Goal: Book appointment/travel/reservation

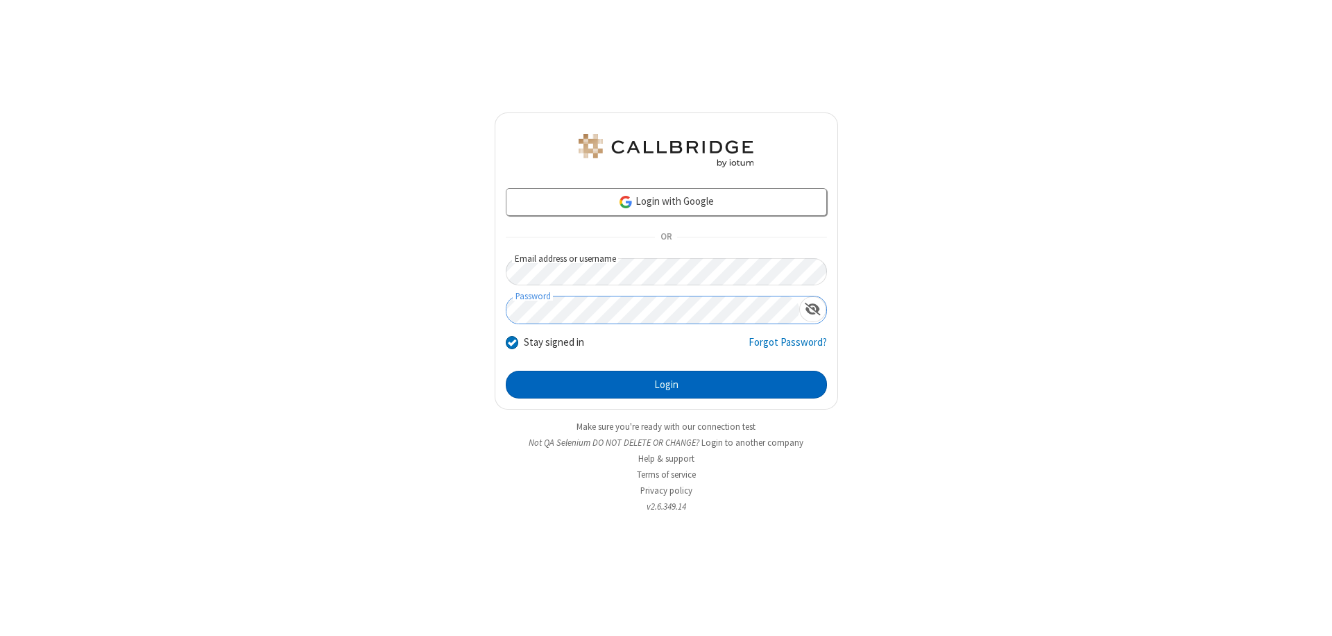
click at [666, 384] on button "Login" at bounding box center [666, 384] width 321 height 28
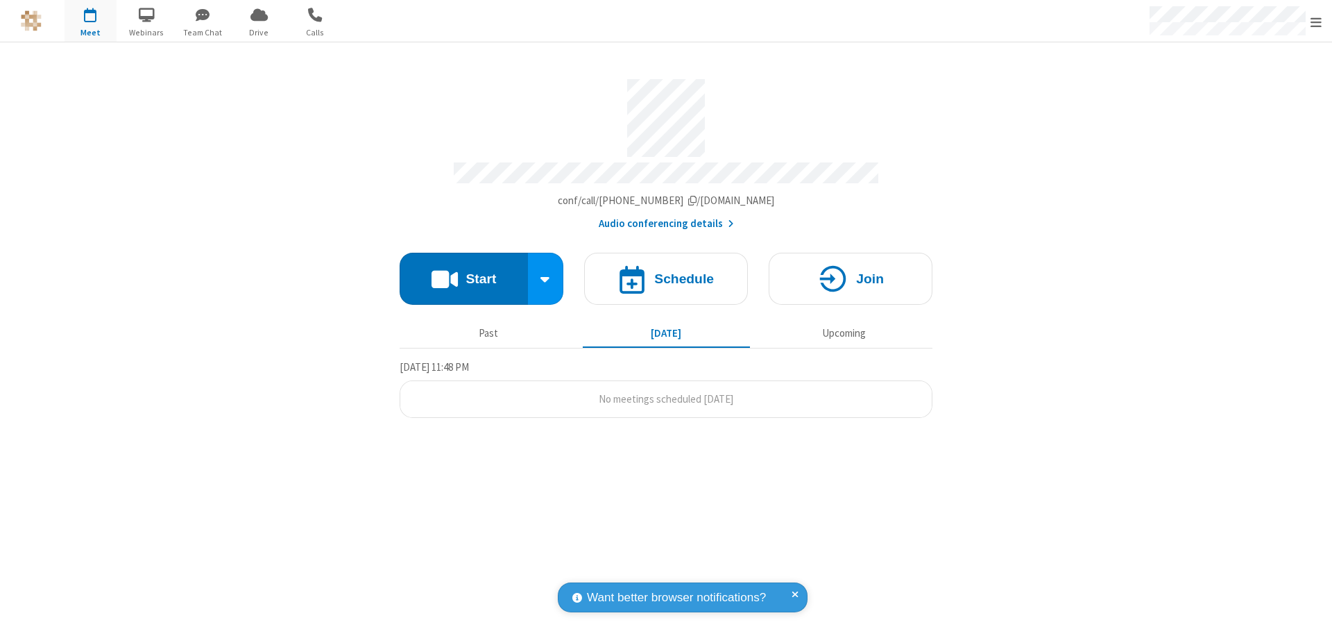
click at [1316, 22] on span "Open menu" at bounding box center [1316, 22] width 11 height 14
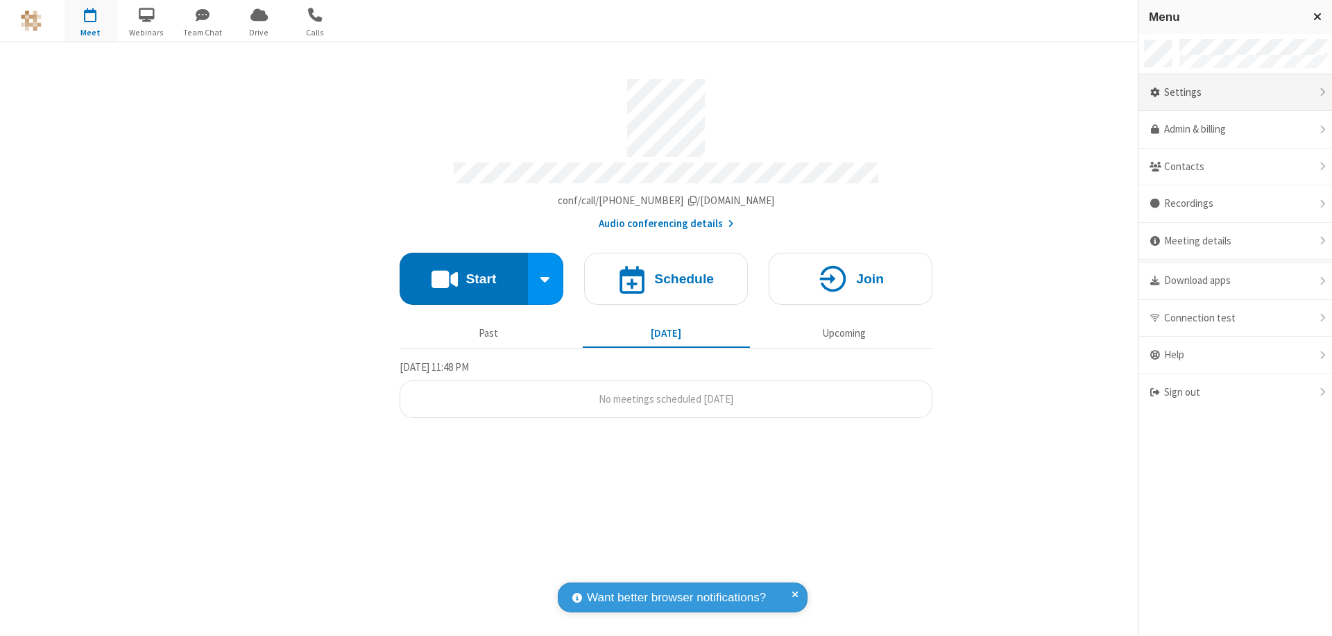
click at [1235, 92] on div "Settings" at bounding box center [1236, 92] width 194 height 37
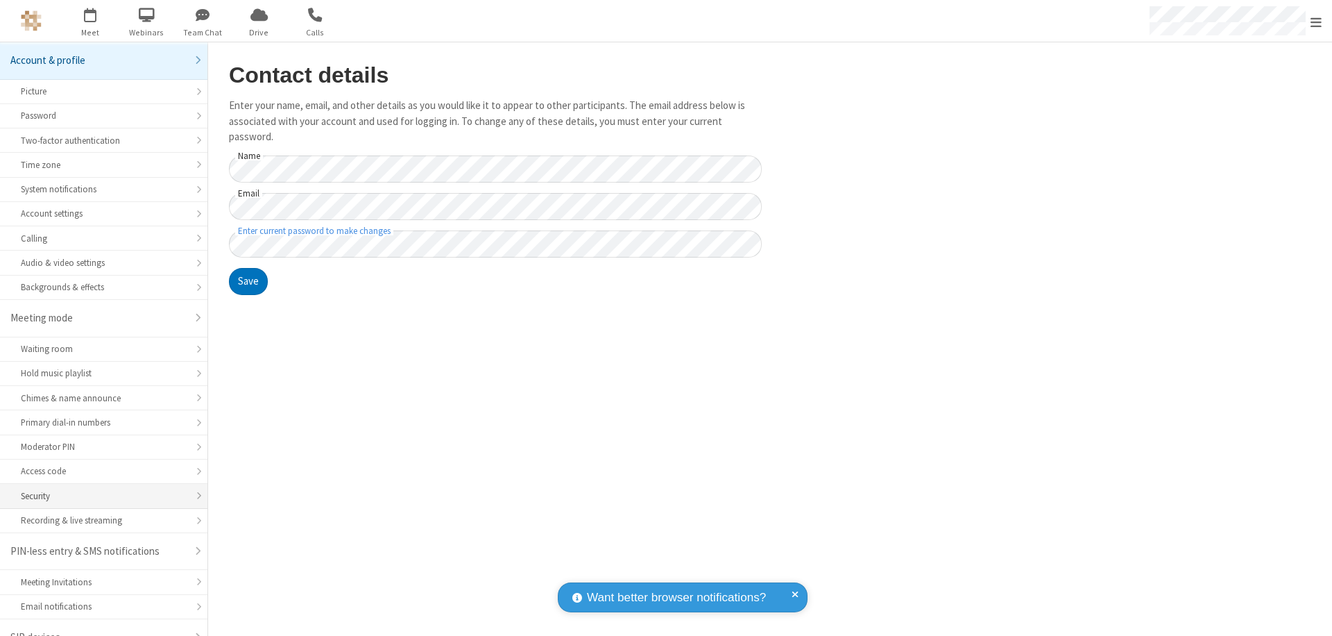
click at [99, 489] on div "Security" at bounding box center [104, 495] width 166 height 13
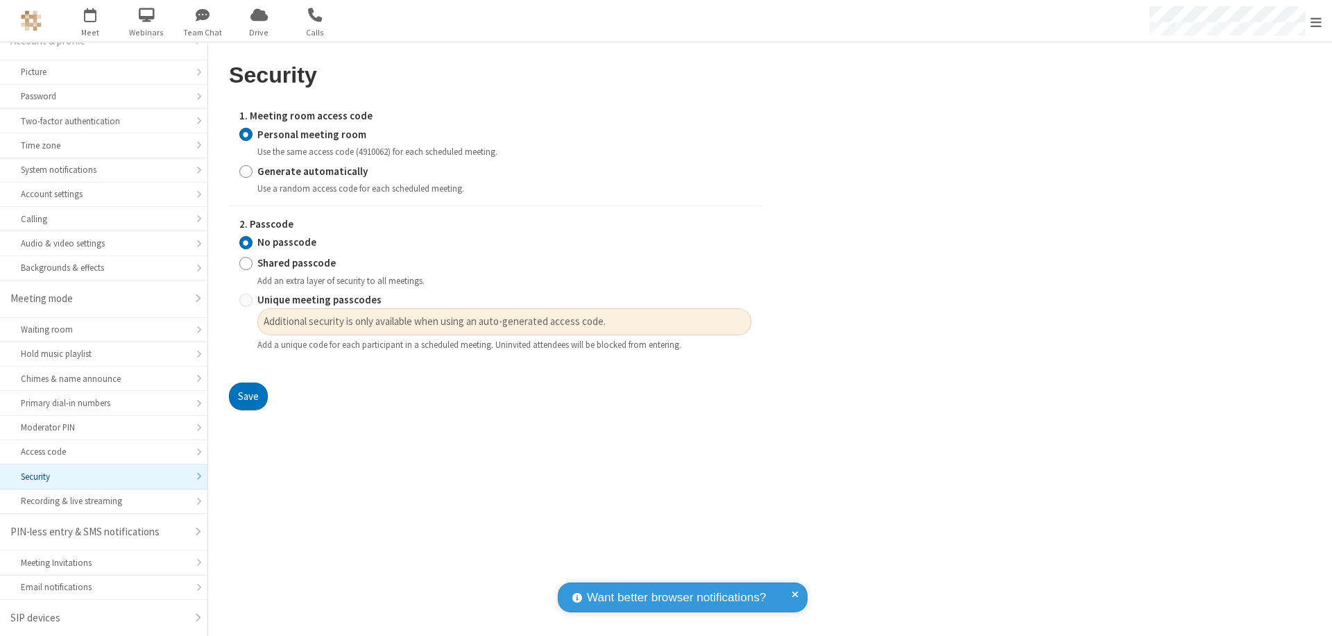
click at [246, 171] on input "Generate automatically" at bounding box center [245, 171] width 13 height 15
radio input "true"
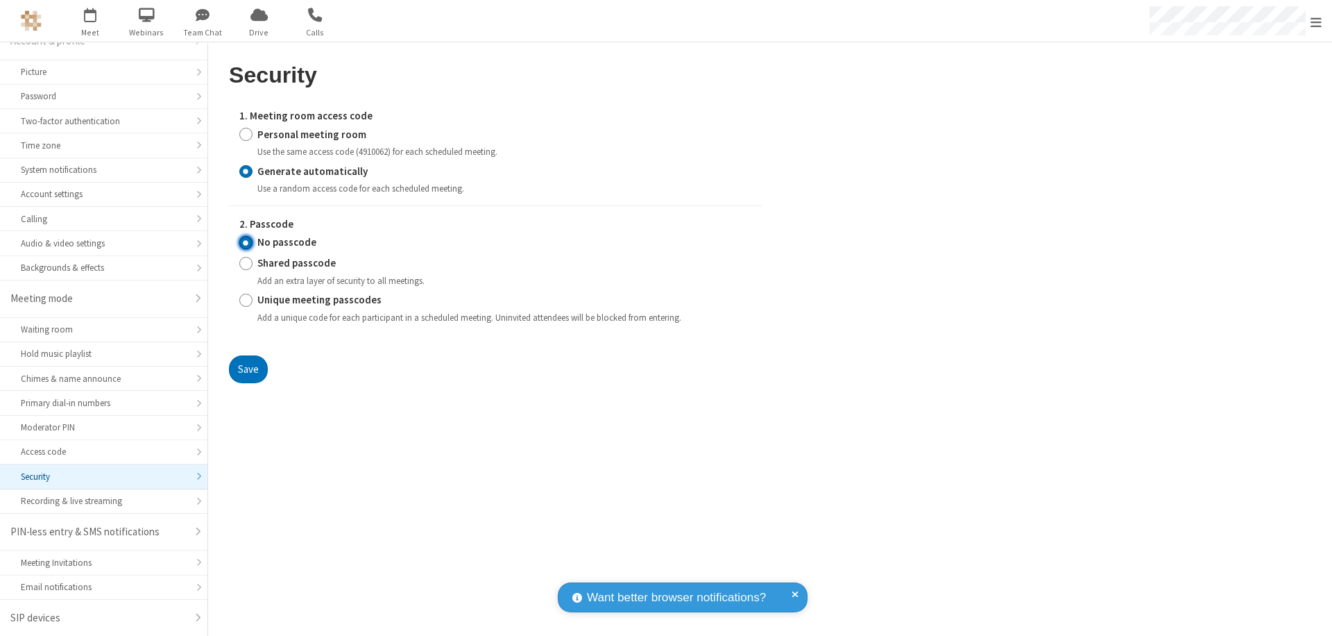
click at [246, 242] on input "No passcode" at bounding box center [245, 242] width 13 height 15
click at [248, 368] on button "Save" at bounding box center [248, 369] width 39 height 28
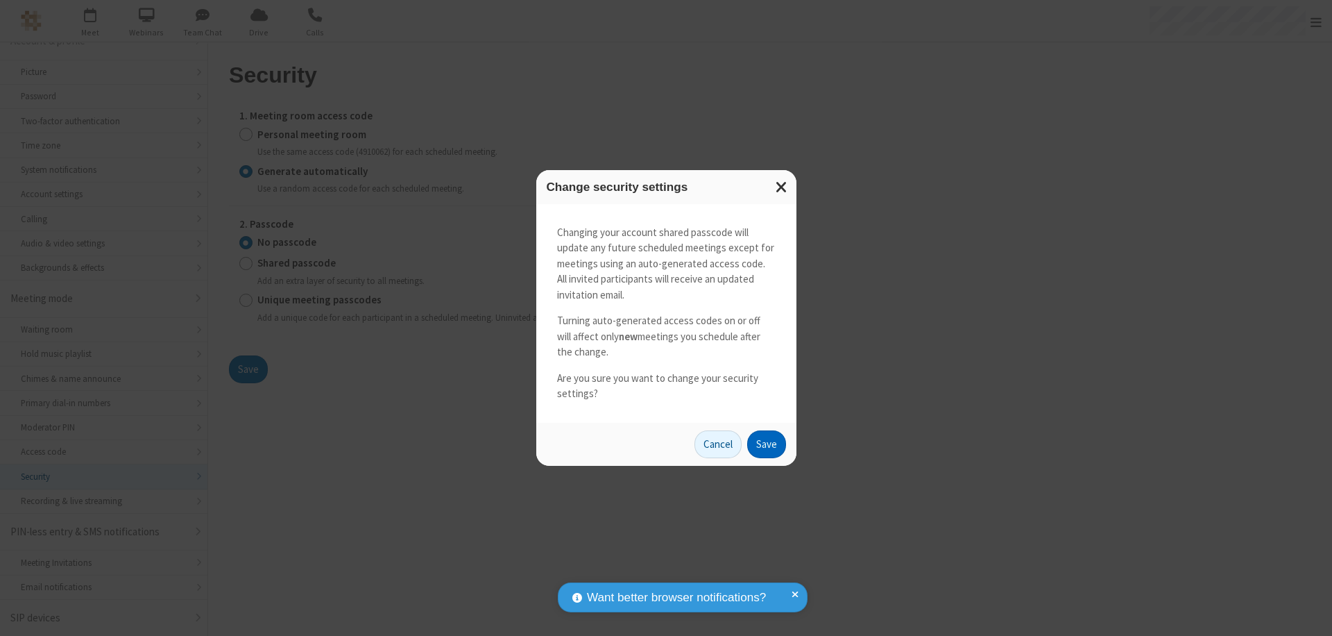
click at [766, 443] on button "Save" at bounding box center [766, 444] width 39 height 28
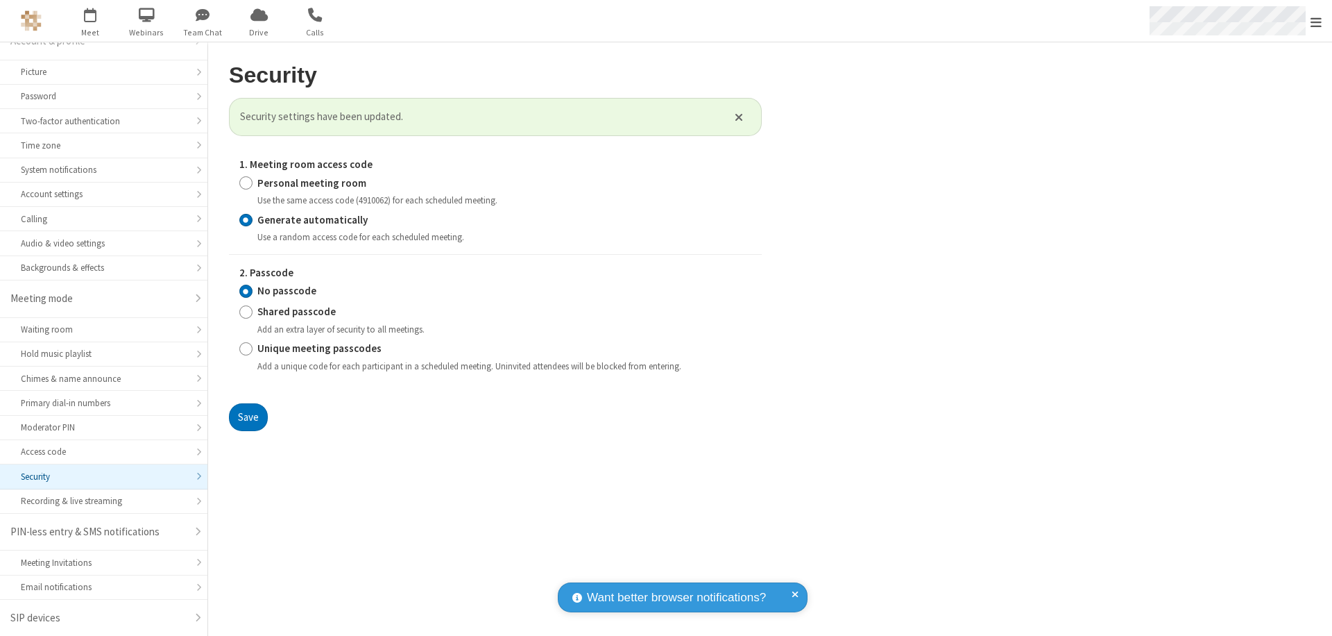
click at [1316, 22] on span "Open menu" at bounding box center [1316, 22] width 11 height 14
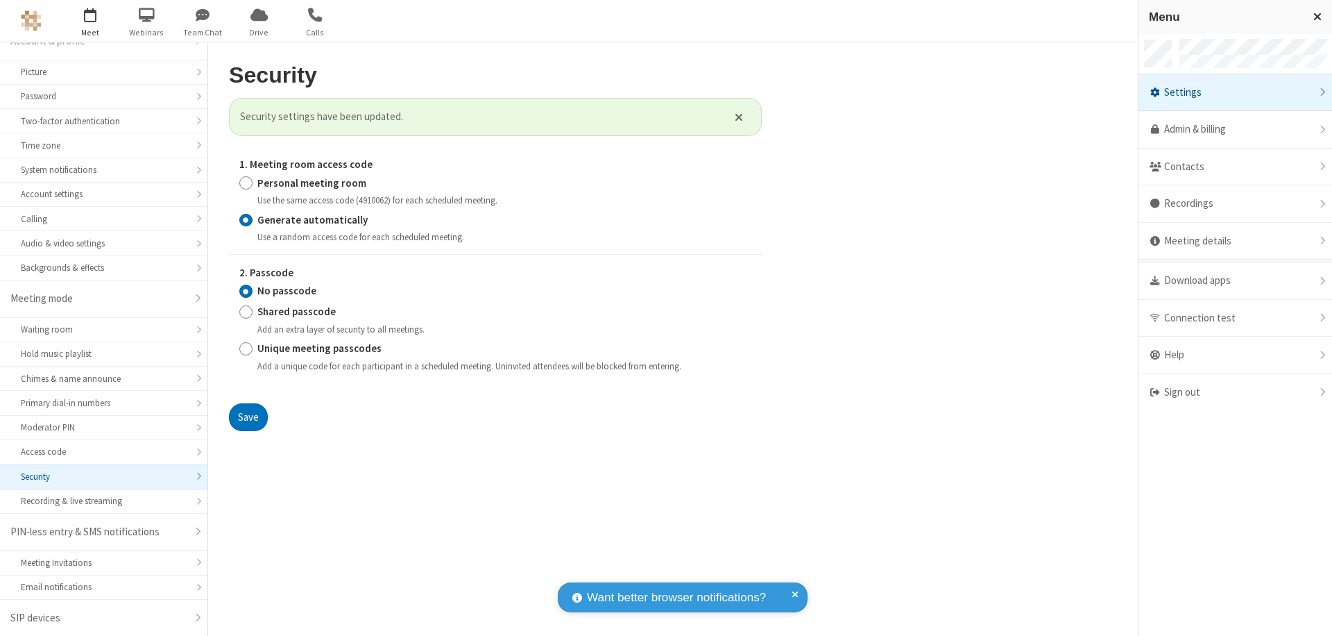
click at [90, 21] on span "button" at bounding box center [91, 15] width 52 height 24
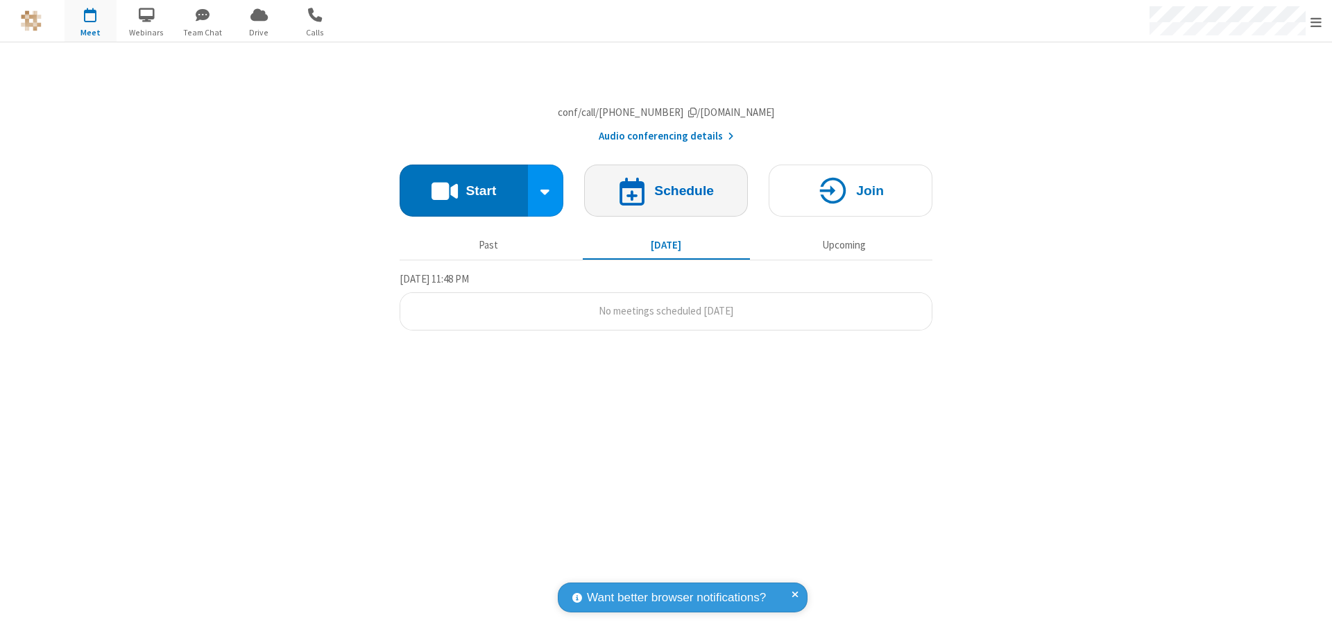
click at [666, 197] on h4 "Schedule" at bounding box center [684, 190] width 60 height 13
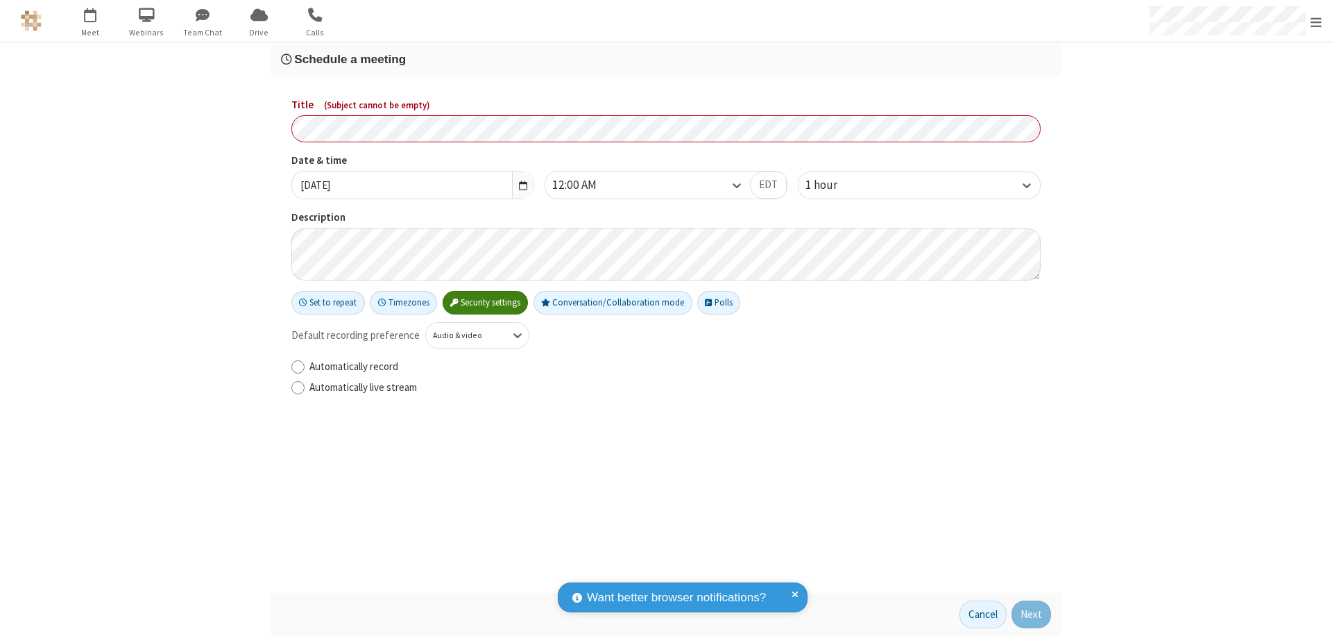
click at [666, 59] on h3 "Schedule a meeting" at bounding box center [666, 59] width 770 height 13
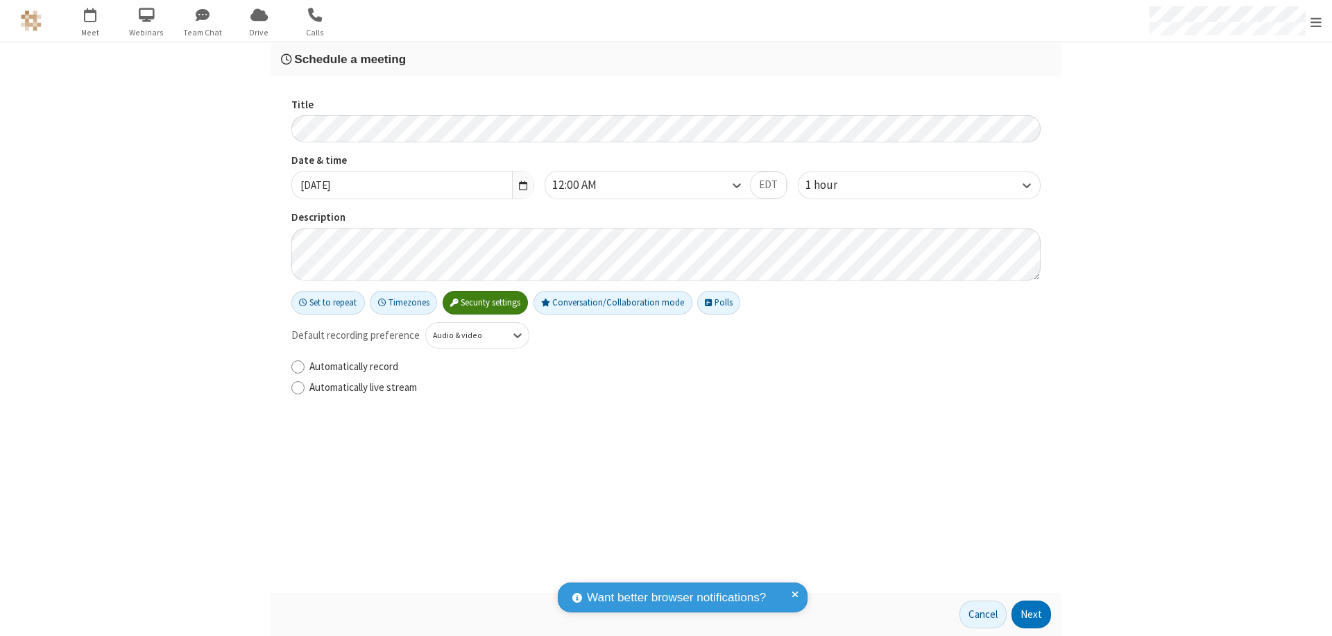
click at [1032, 614] on button "Next" at bounding box center [1032, 614] width 40 height 28
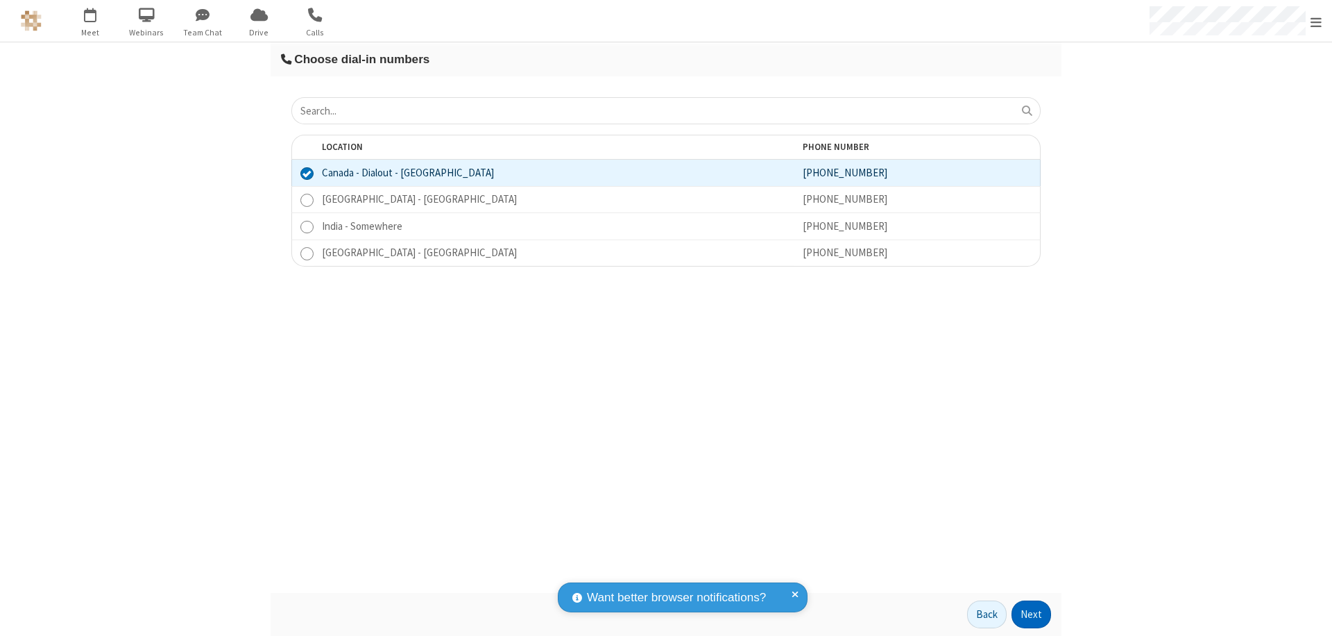
click at [1032, 614] on button "Next" at bounding box center [1032, 614] width 40 height 28
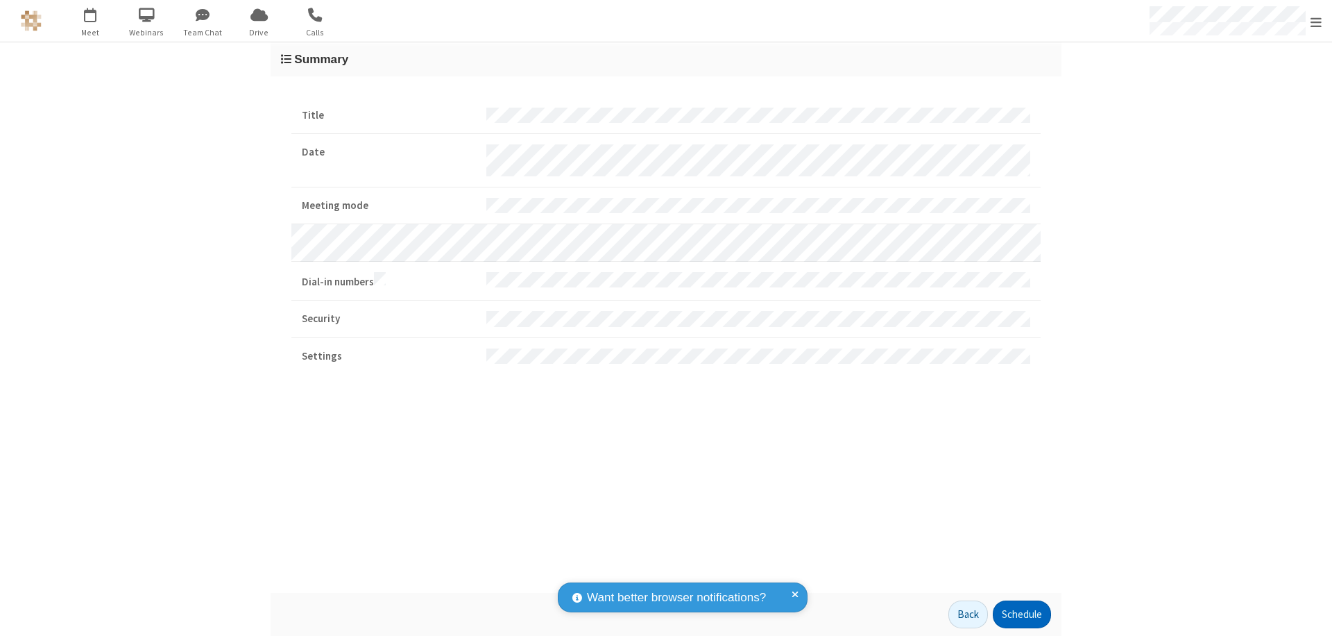
click at [1021, 614] on button "Schedule" at bounding box center [1022, 614] width 58 height 28
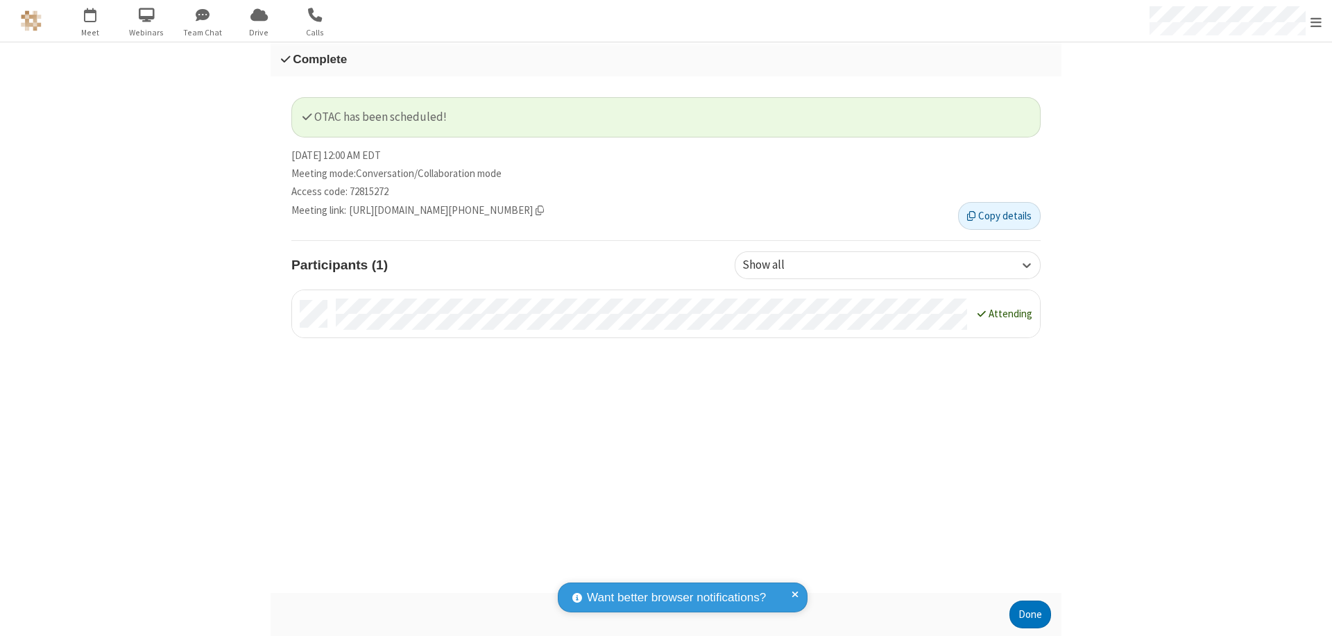
click at [1030, 614] on button "Done" at bounding box center [1030, 614] width 42 height 28
